Goal: Check status: Check status

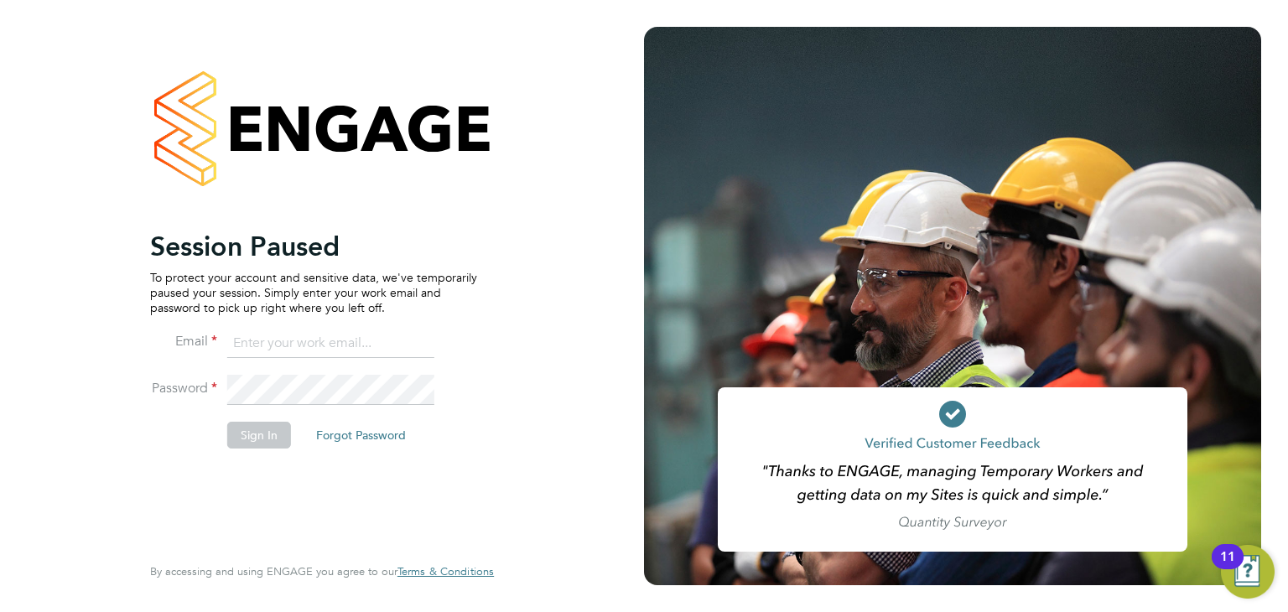
click at [296, 361] on li "Email" at bounding box center [313, 352] width 327 height 47
click at [311, 340] on input at bounding box center [330, 344] width 207 height 30
type input "[PERSON_NAME][EMAIL_ADDRESS][DOMAIN_NAME]"
click at [257, 434] on button "Sign In" at bounding box center [259, 435] width 64 height 27
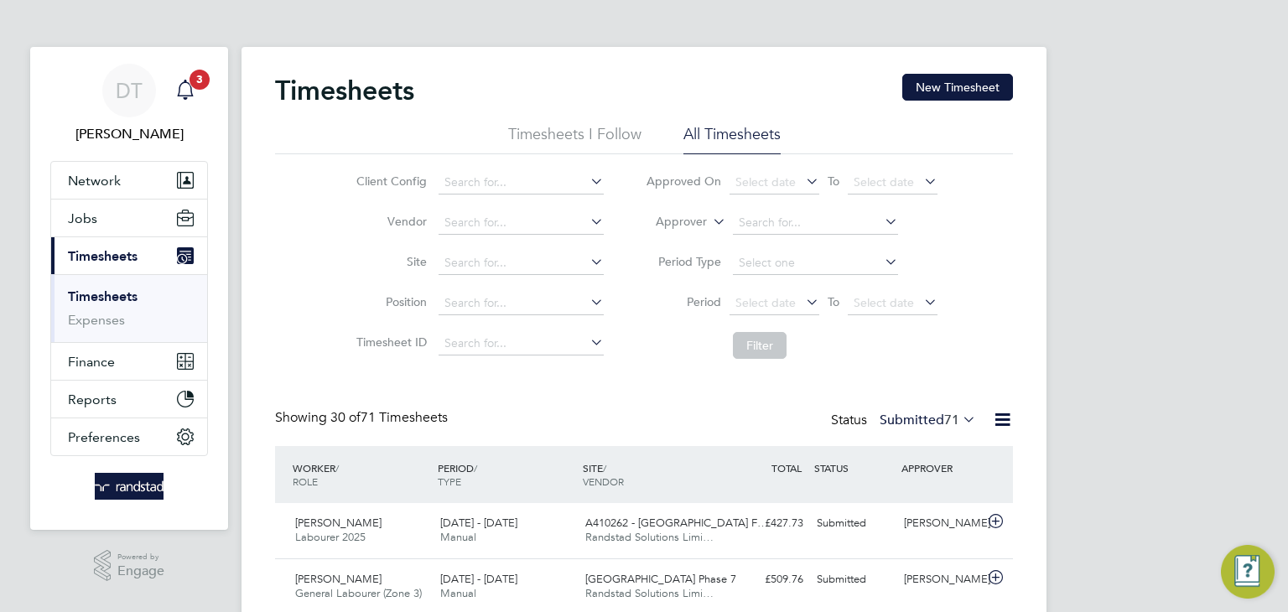
click at [200, 95] on div "Main navigation" at bounding box center [186, 91] width 34 height 34
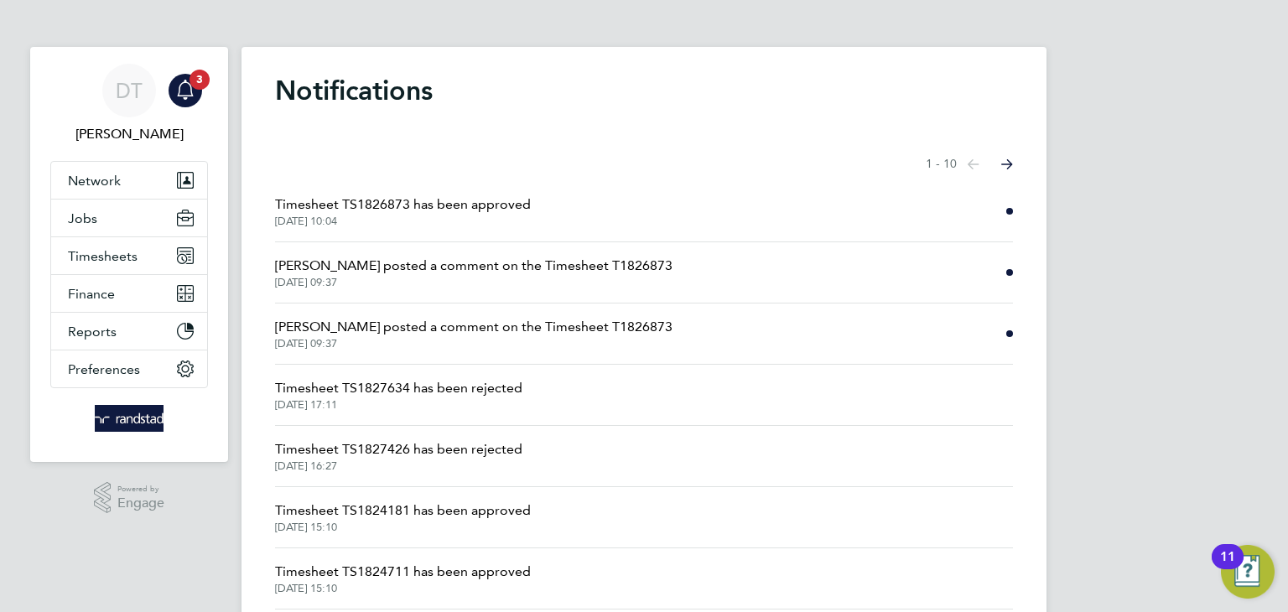
click at [421, 215] on span "[DATE] 10:04" at bounding box center [403, 221] width 256 height 13
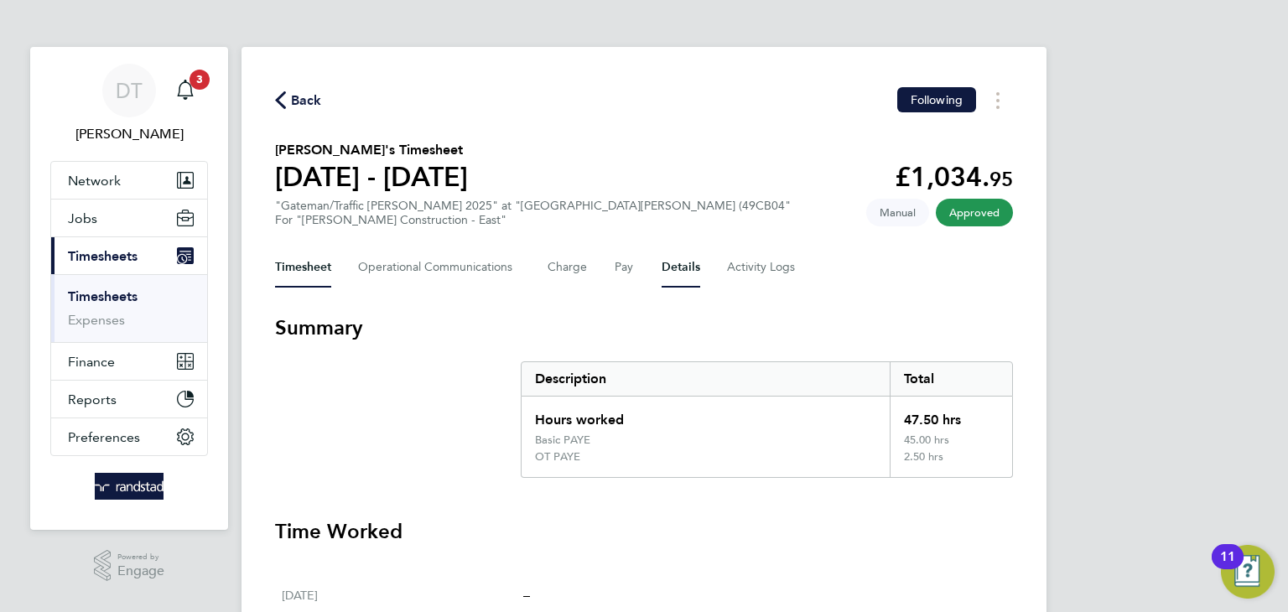
click at [683, 273] on button "Details" at bounding box center [681, 267] width 39 height 40
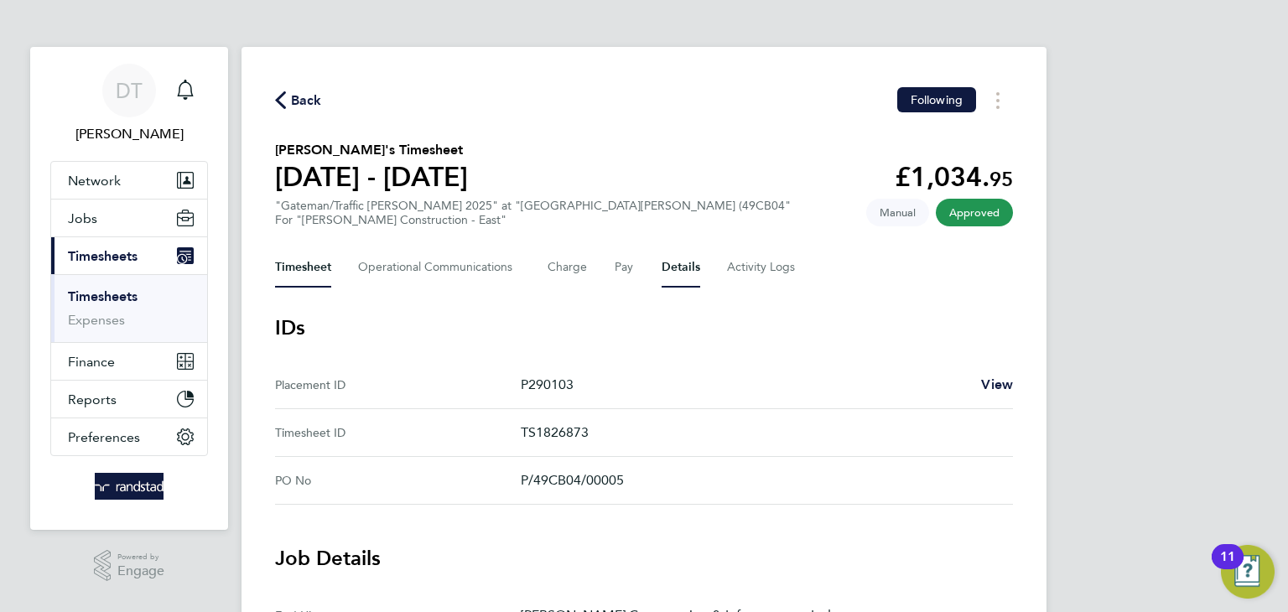
click at [325, 276] on button "Timesheet" at bounding box center [303, 267] width 56 height 40
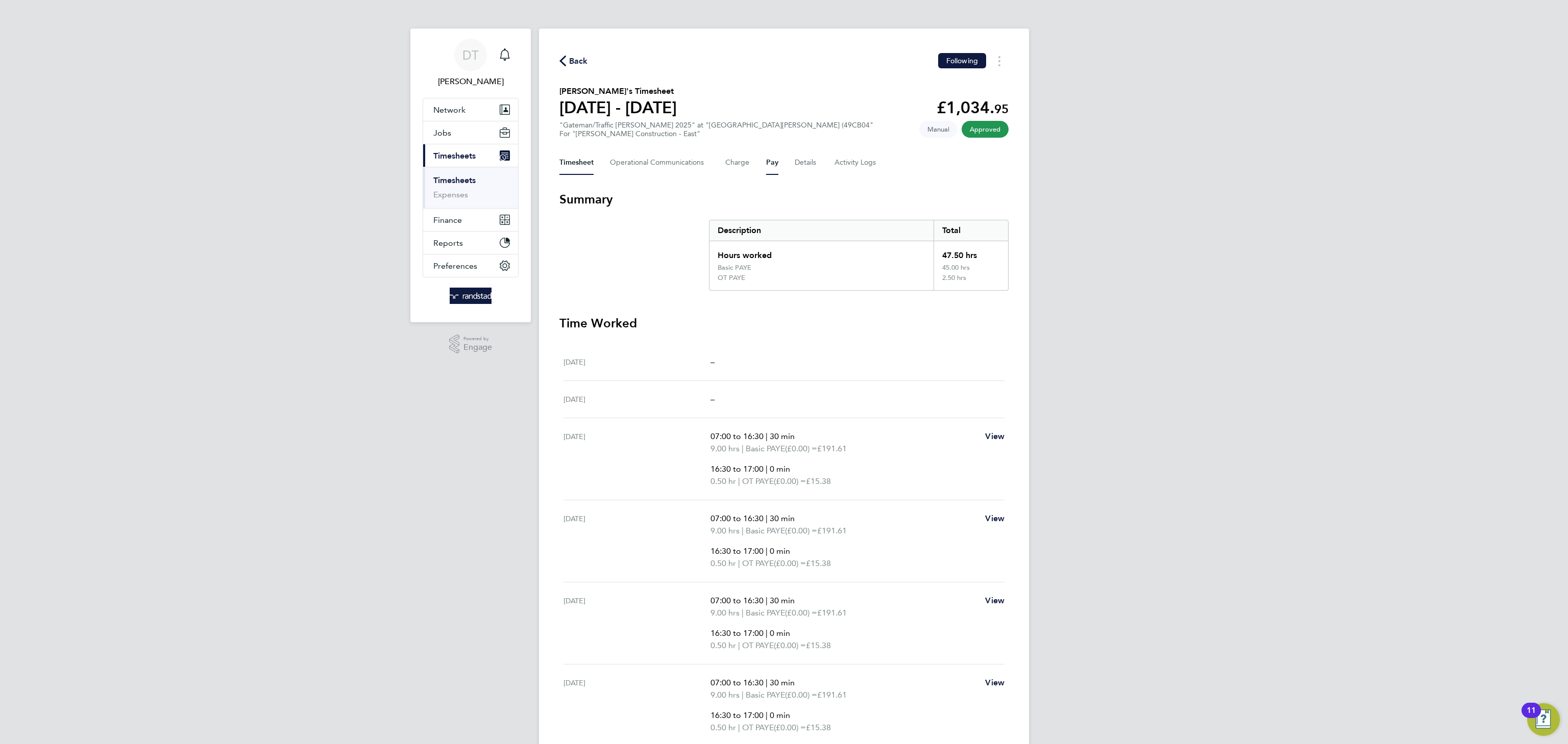
click at [769, 164] on button "Pay" at bounding box center [772, 162] width 12 height 24
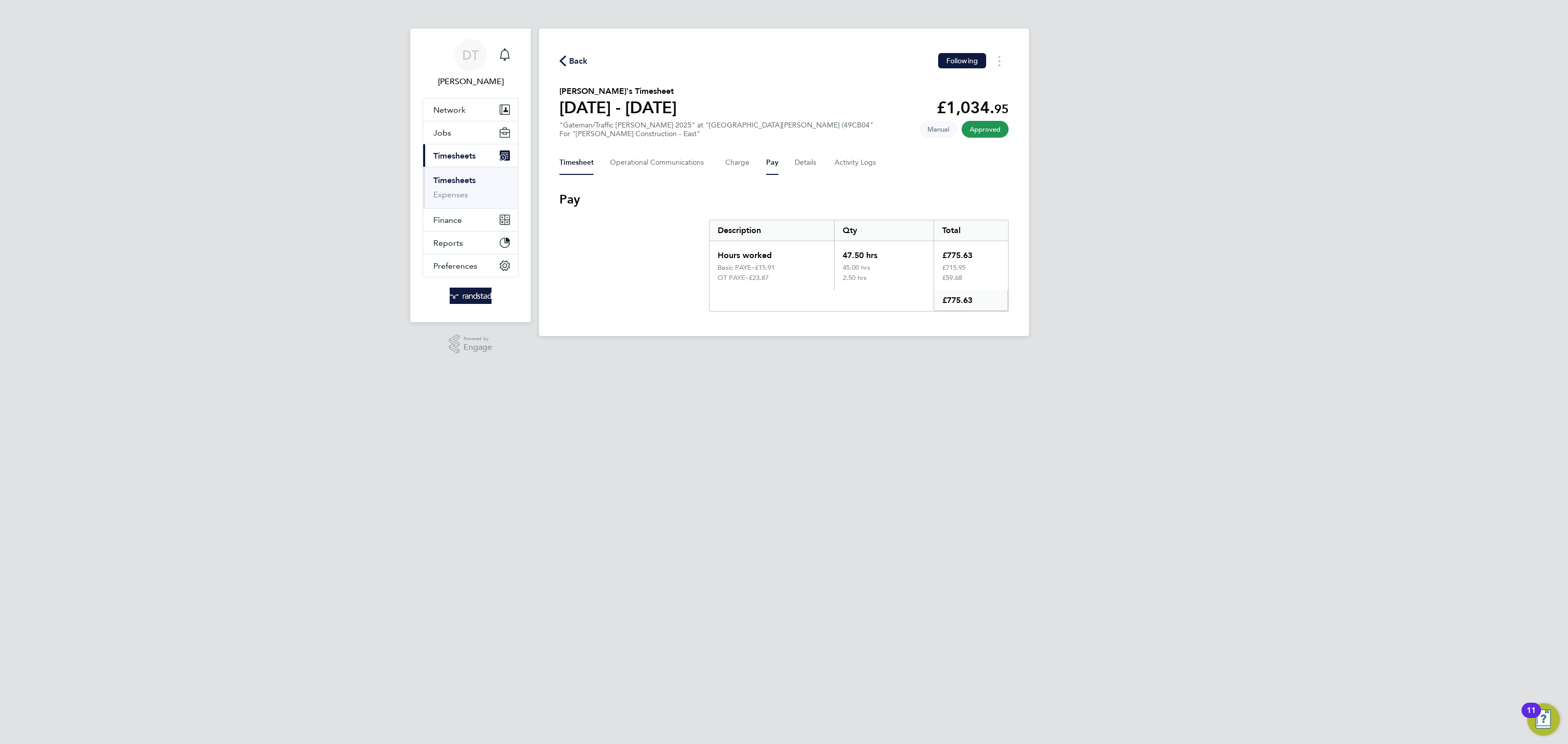
click at [570, 168] on button "Timesheet" at bounding box center [576, 162] width 34 height 24
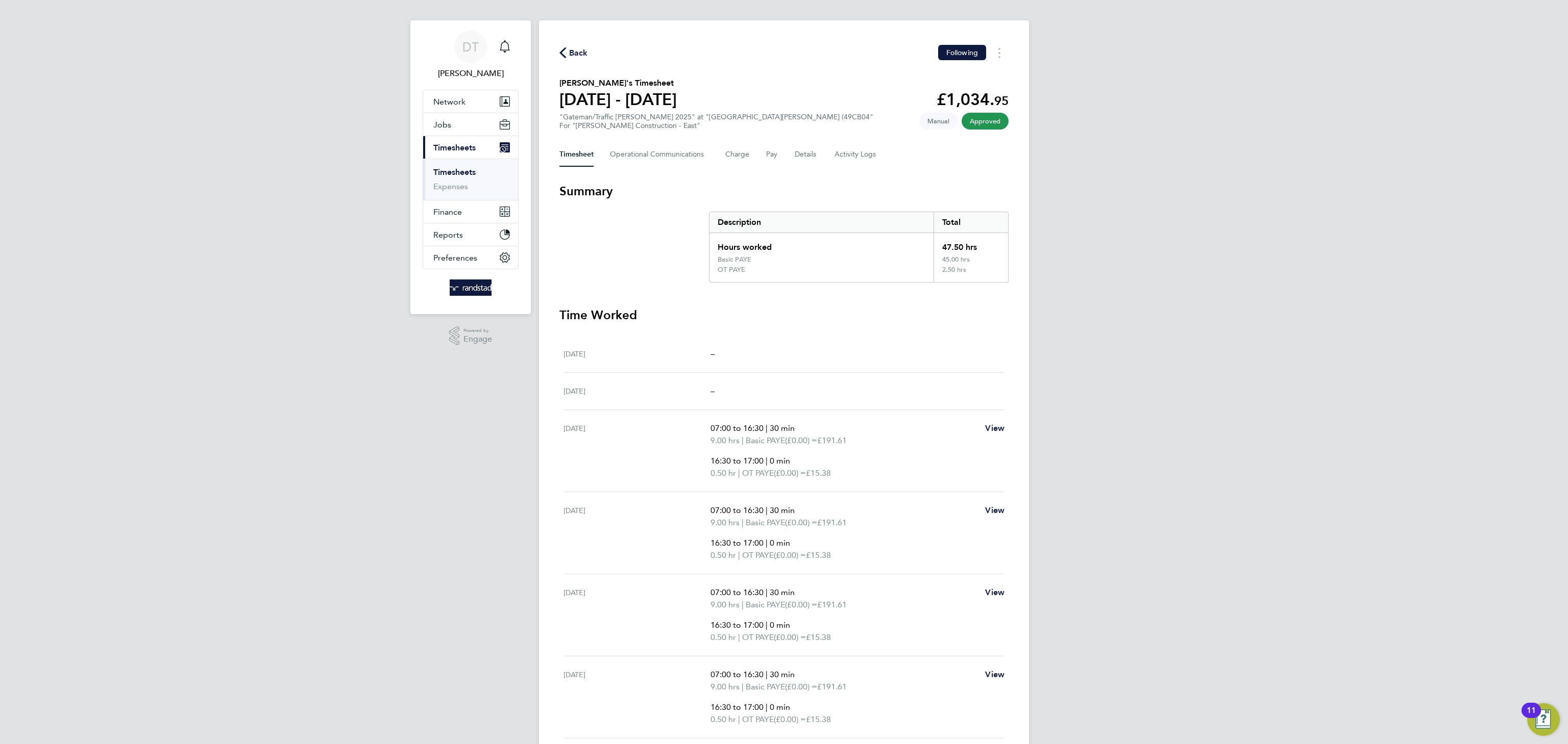
scroll to position [5, 0]
click at [776, 155] on button "Pay" at bounding box center [772, 157] width 12 height 24
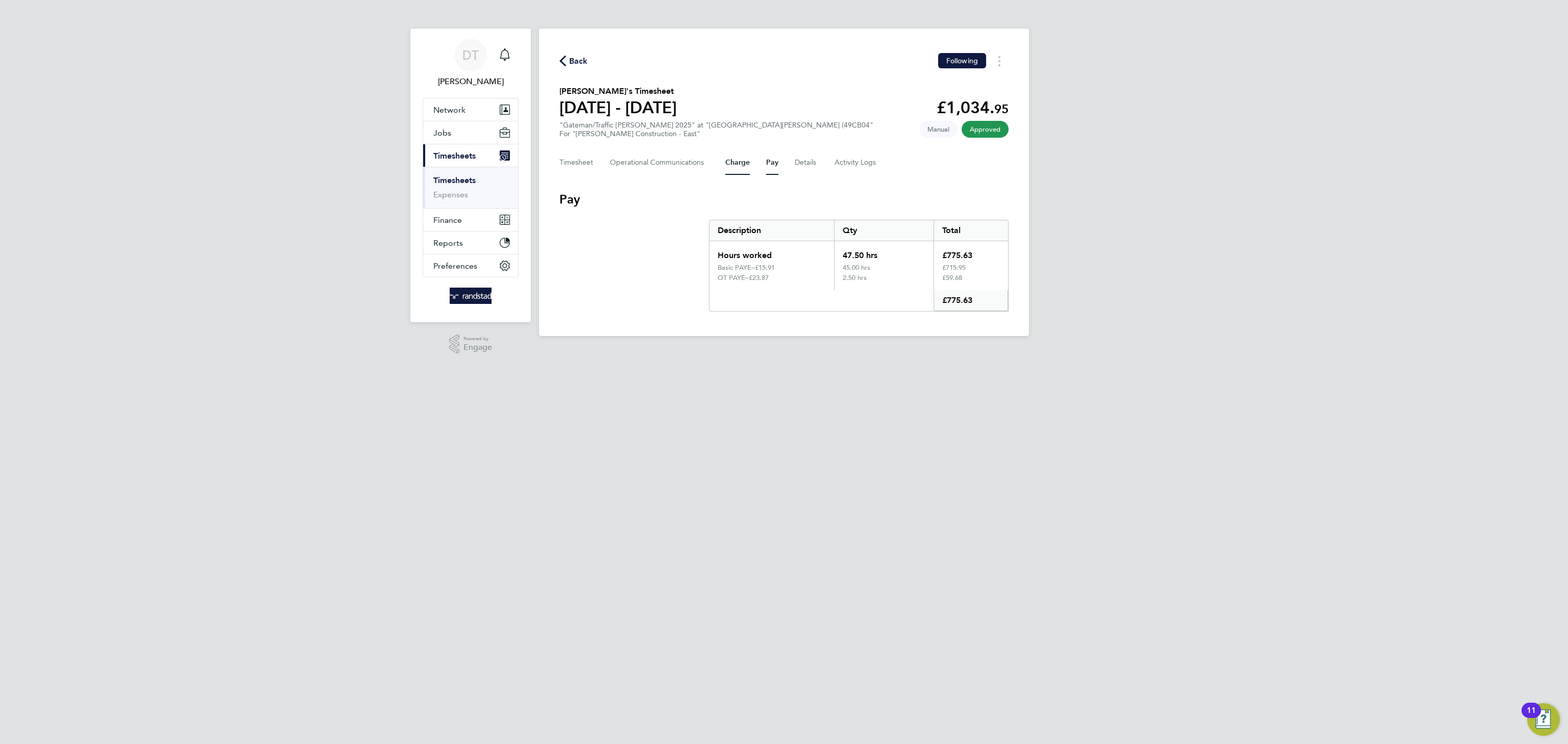
click at [747, 159] on button "Charge" at bounding box center [738, 162] width 24 height 24
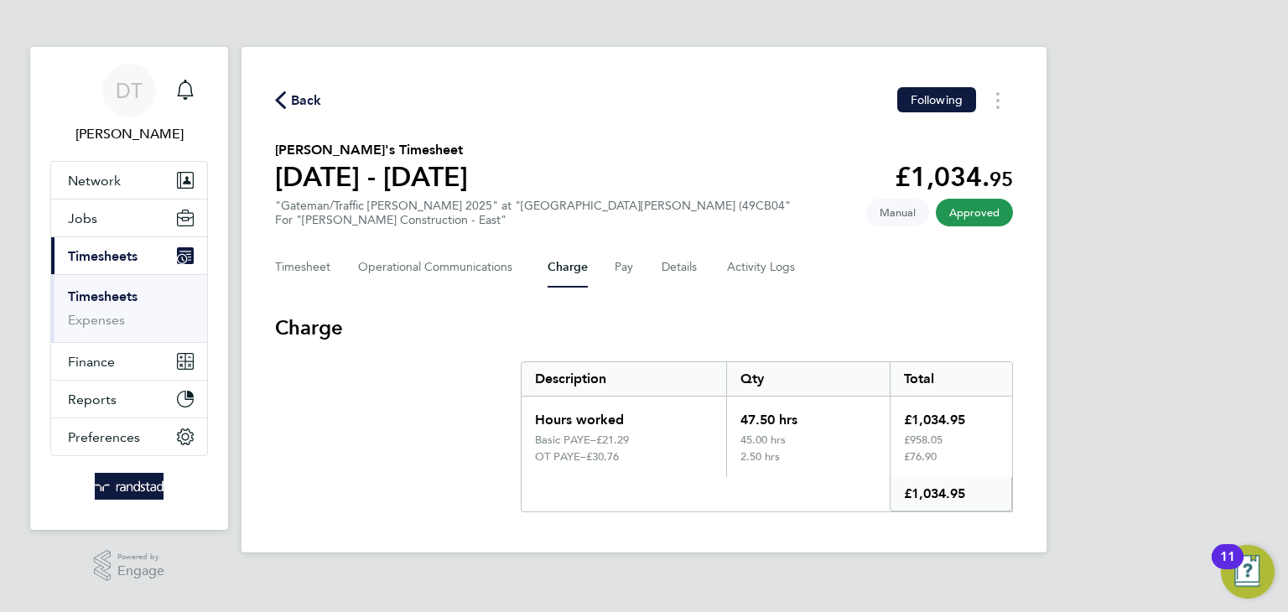
click at [112, 298] on link "Timesheets" at bounding box center [103, 296] width 70 height 16
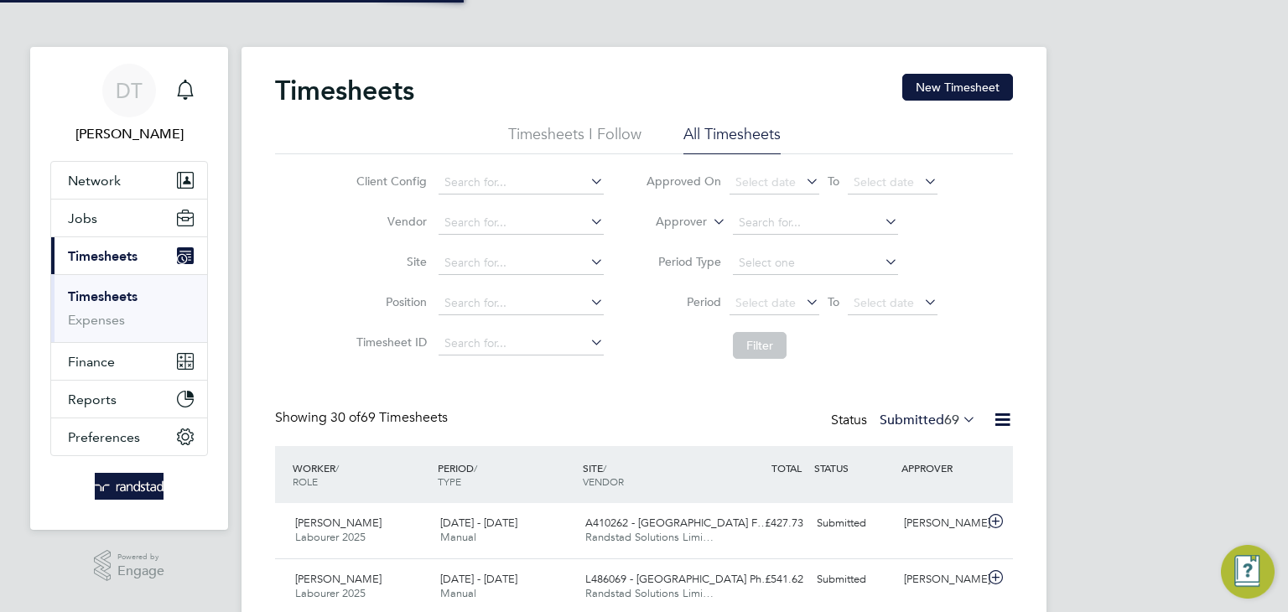
scroll to position [42, 146]
click at [750, 477] on div "TOTAL TOTAL / STATUS" at bounding box center [766, 468] width 87 height 30
drag, startPoint x: 461, startPoint y: 415, endPoint x: 276, endPoint y: 414, distance: 185.3
click at [276, 414] on div "Showing 30 of 69 Timesheets Status Submitted 69" at bounding box center [644, 427] width 738 height 37
drag, startPoint x: 276, startPoint y: 414, endPoint x: 472, endPoint y: 416, distance: 196.2
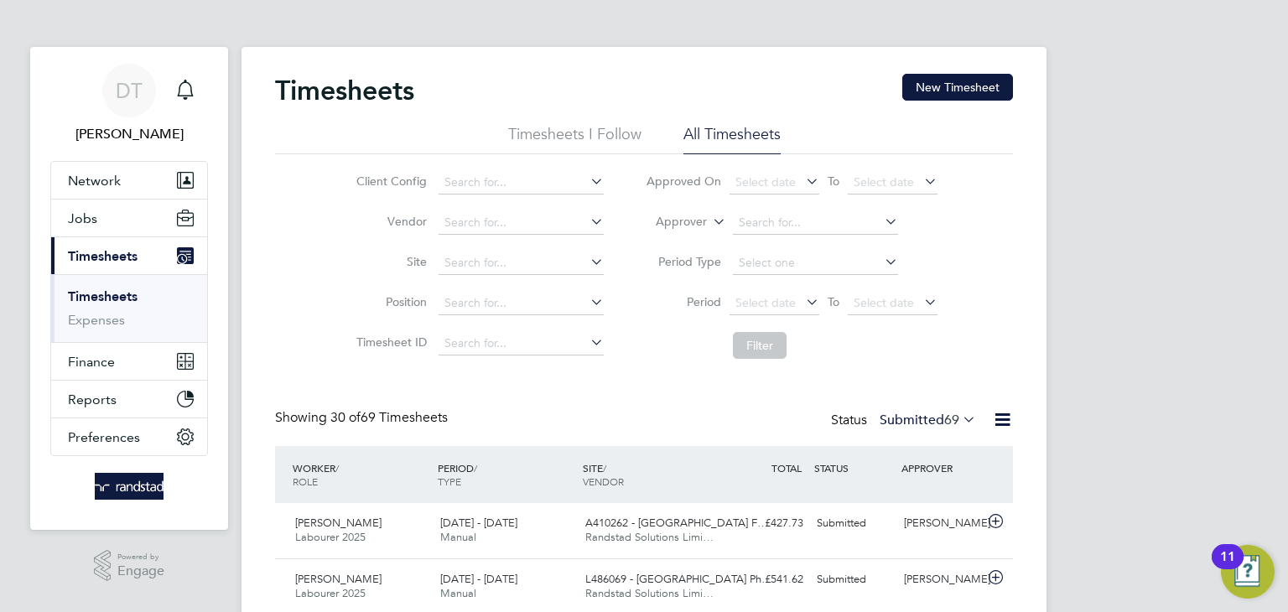
click at [472, 416] on div "Showing 30 of 69 Timesheets Status Submitted 69" at bounding box center [644, 427] width 738 height 37
drag, startPoint x: 449, startPoint y: 416, endPoint x: 275, endPoint y: 417, distance: 174.4
click at [275, 417] on div "Showing 30 of 69 Timesheets" at bounding box center [363, 418] width 176 height 18
drag, startPoint x: 275, startPoint y: 417, endPoint x: 480, endPoint y: 415, distance: 204.6
click at [480, 415] on div "Showing 30 of 69 Timesheets Status Submitted 69" at bounding box center [644, 427] width 738 height 37
